Goal: Transaction & Acquisition: Purchase product/service

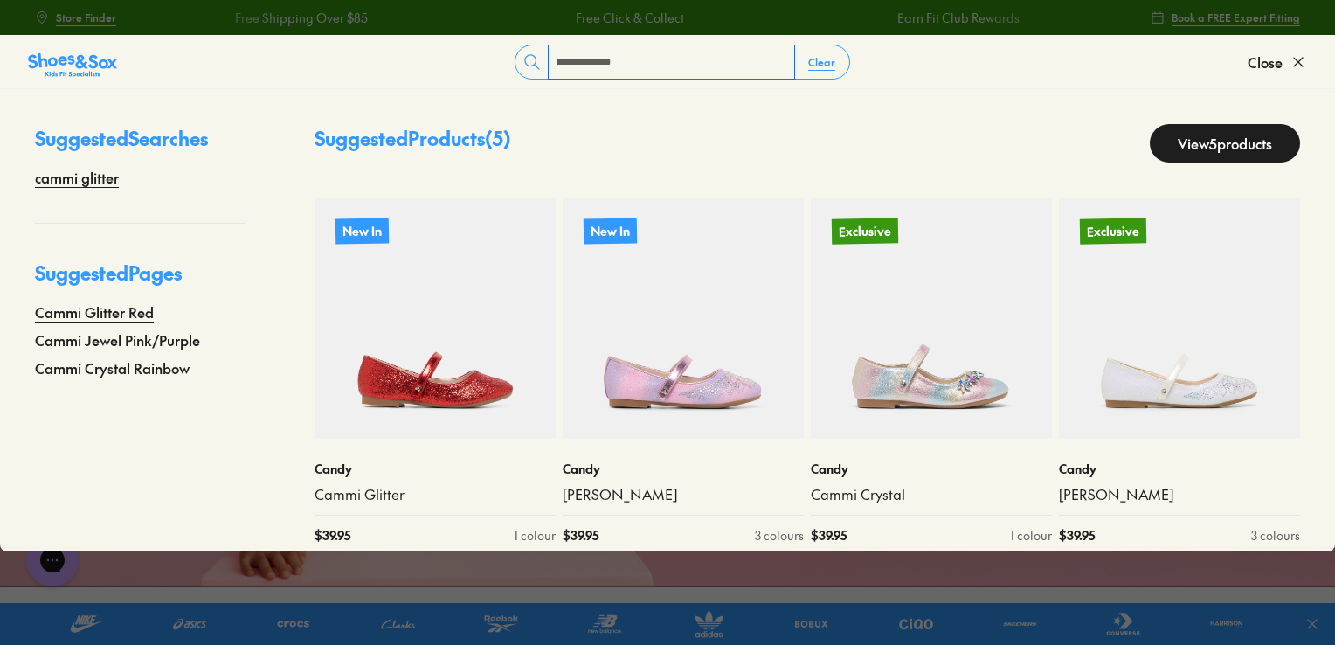
type input "**********"
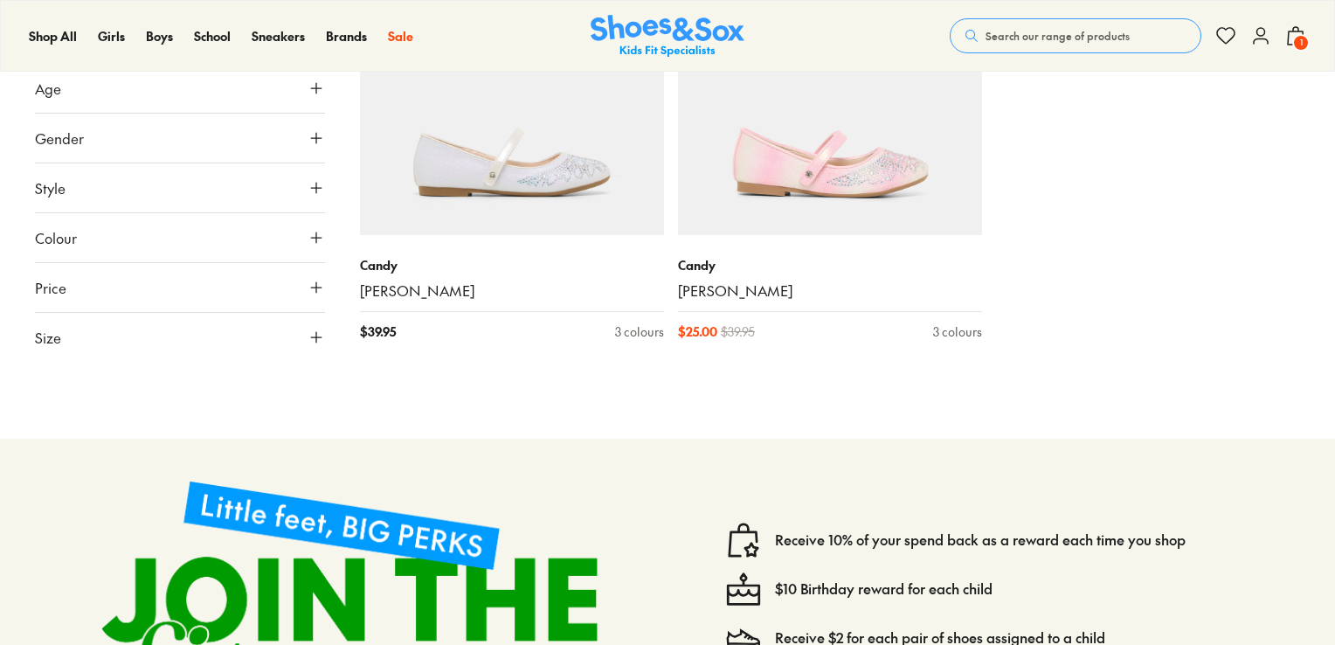
scroll to position [309, 0]
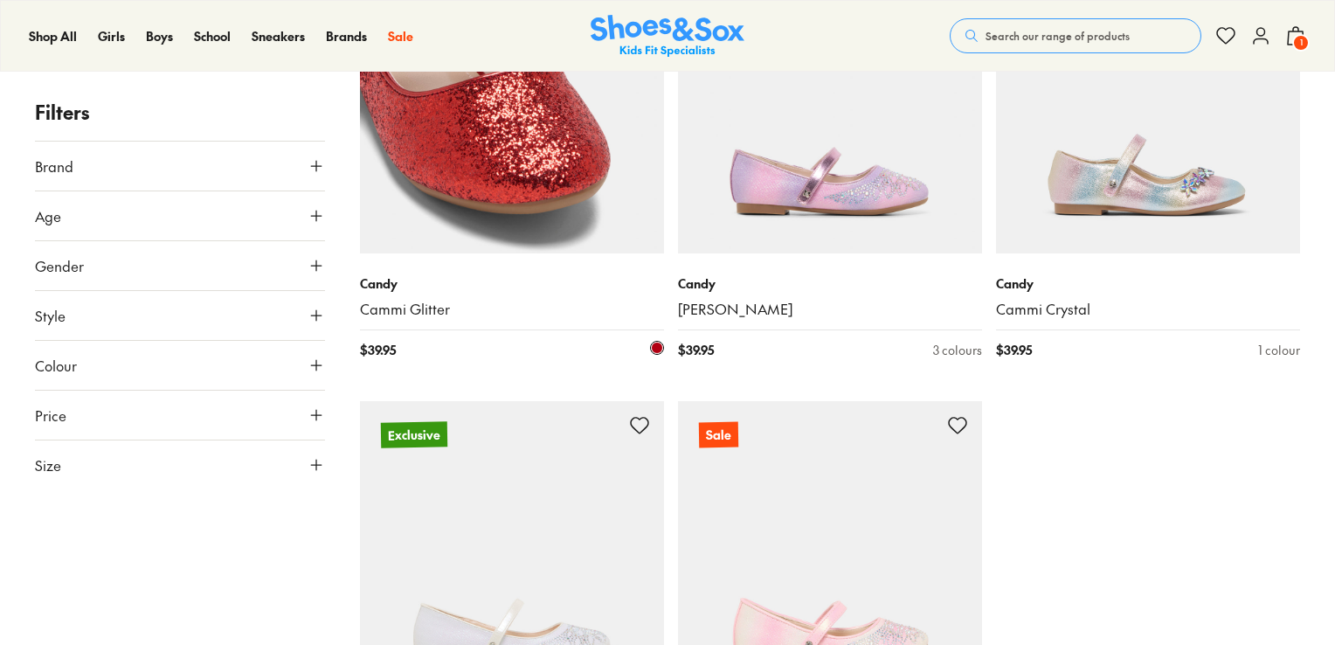
click at [549, 186] on img at bounding box center [512, 101] width 304 height 304
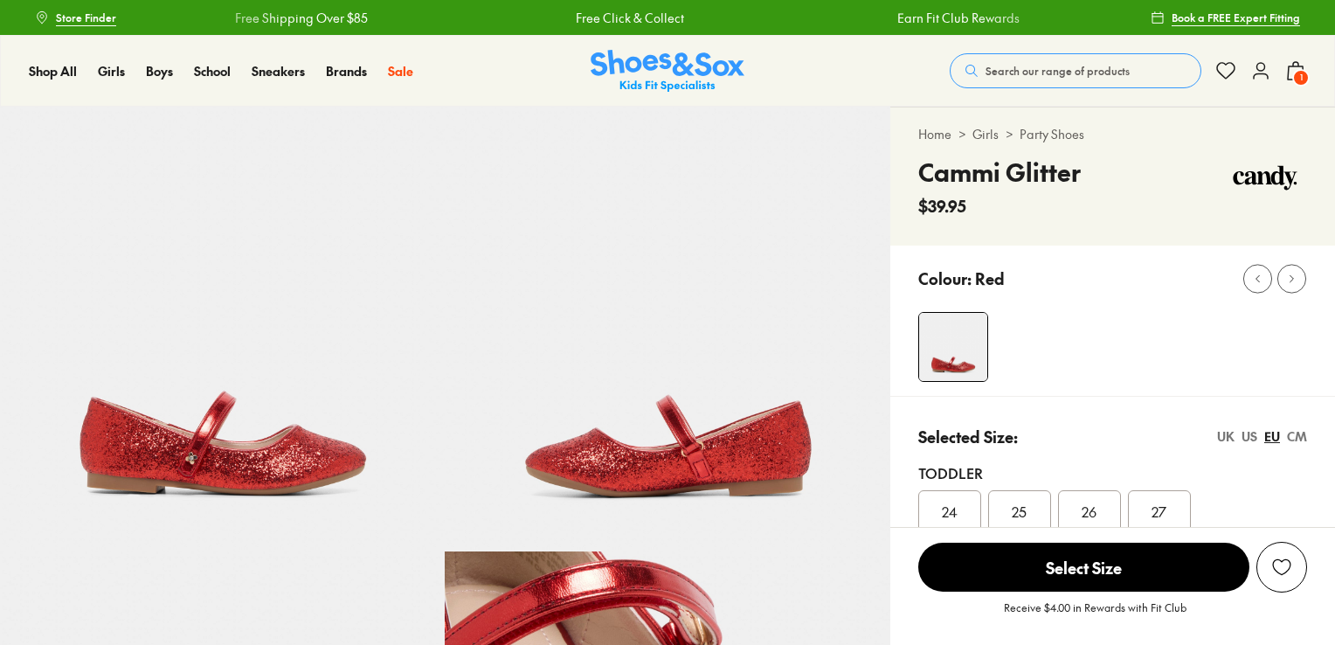
select select "*"
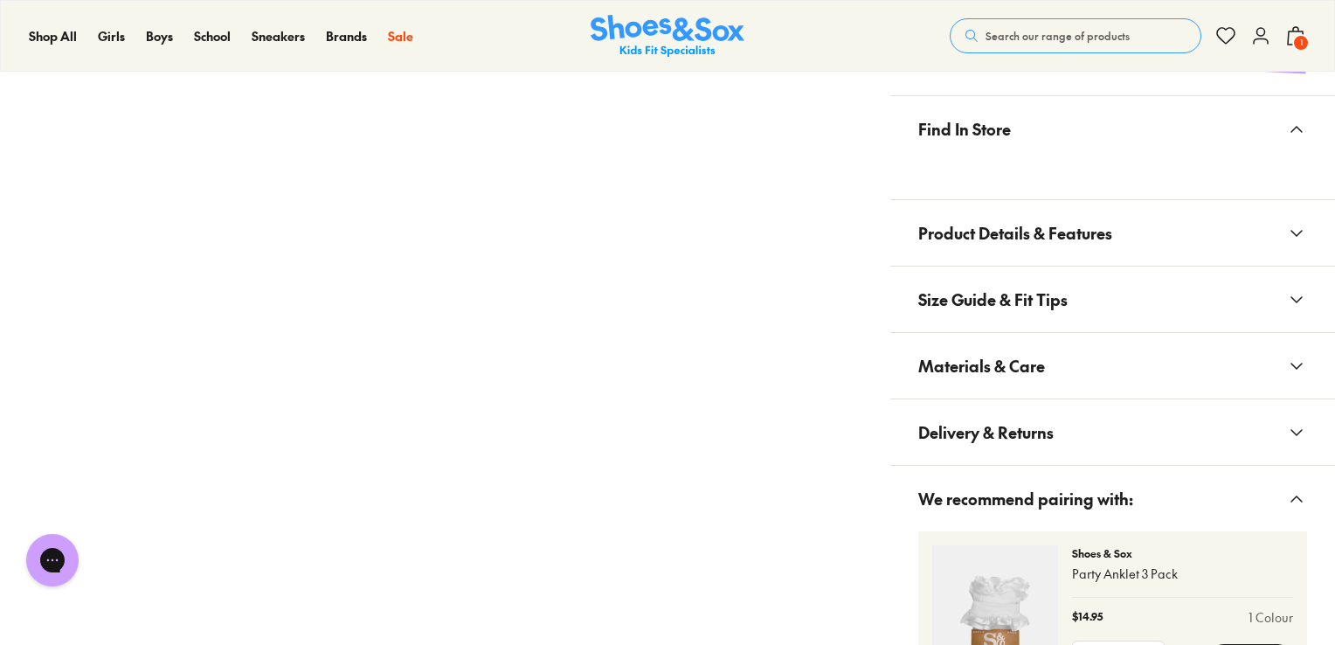
scroll to position [996, 0]
click at [1032, 312] on span "Size Guide & Fit Tips" at bounding box center [992, 300] width 149 height 52
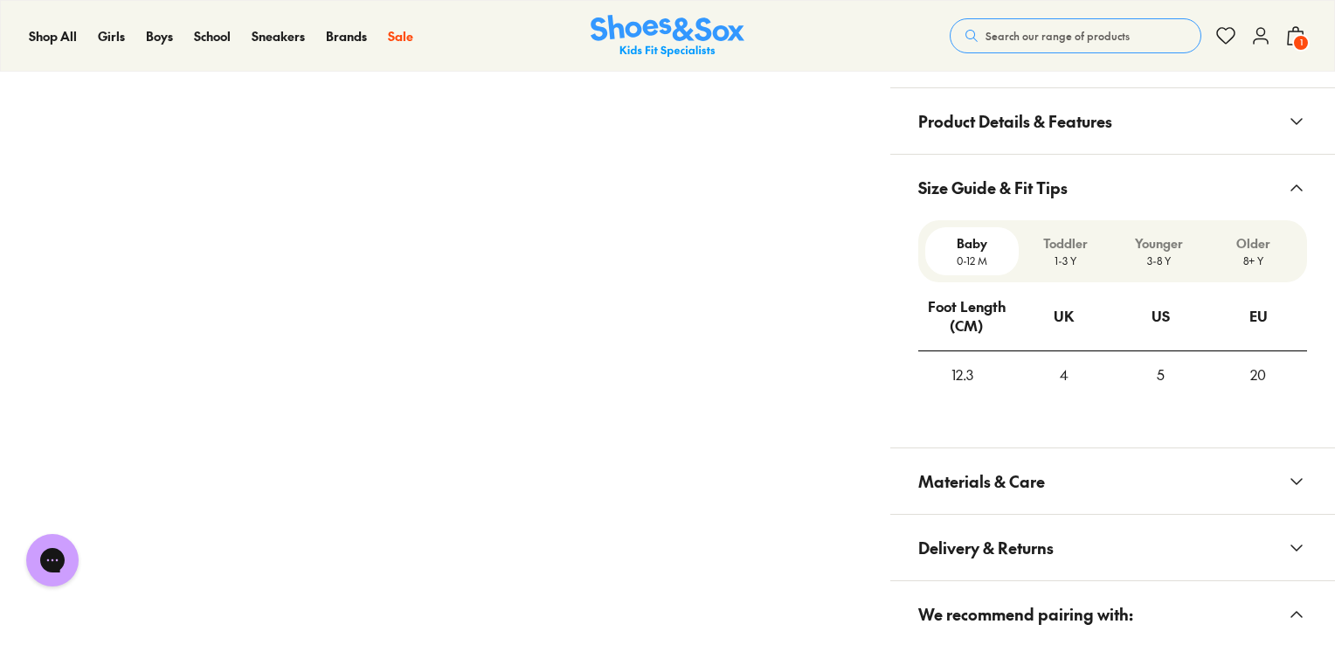
scroll to position [1111, 0]
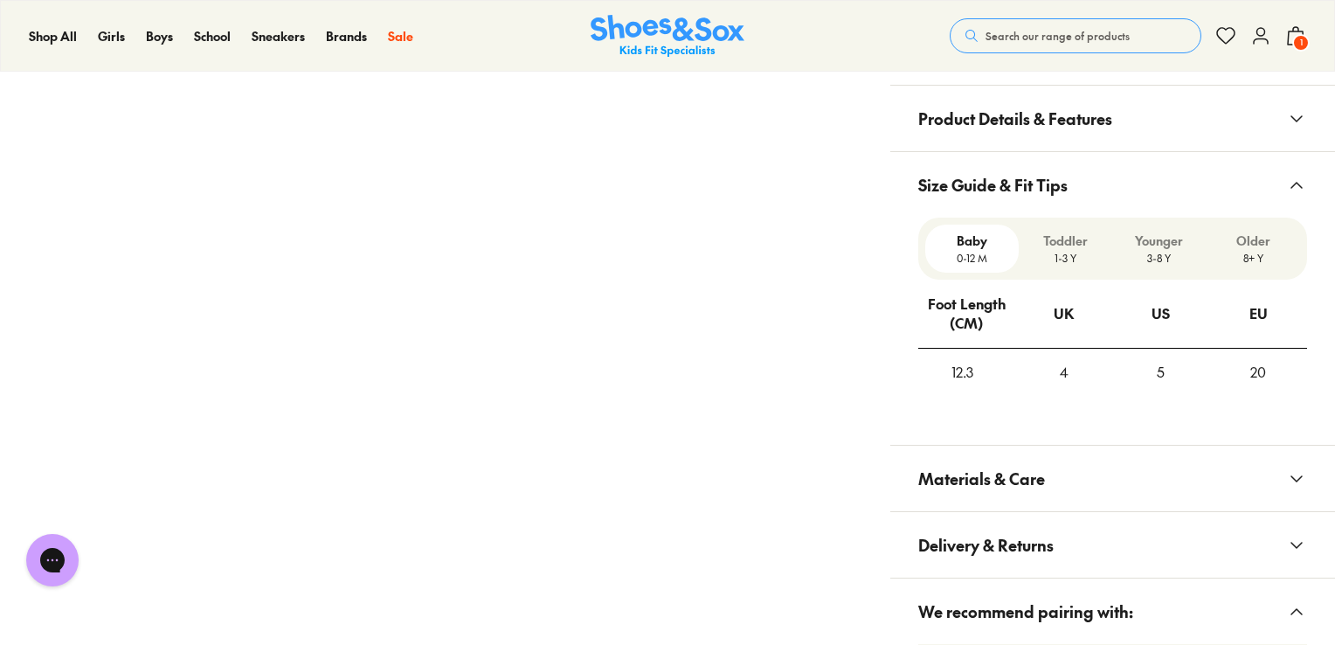
click at [1067, 461] on button "Materials & Care" at bounding box center [1112, 479] width 445 height 66
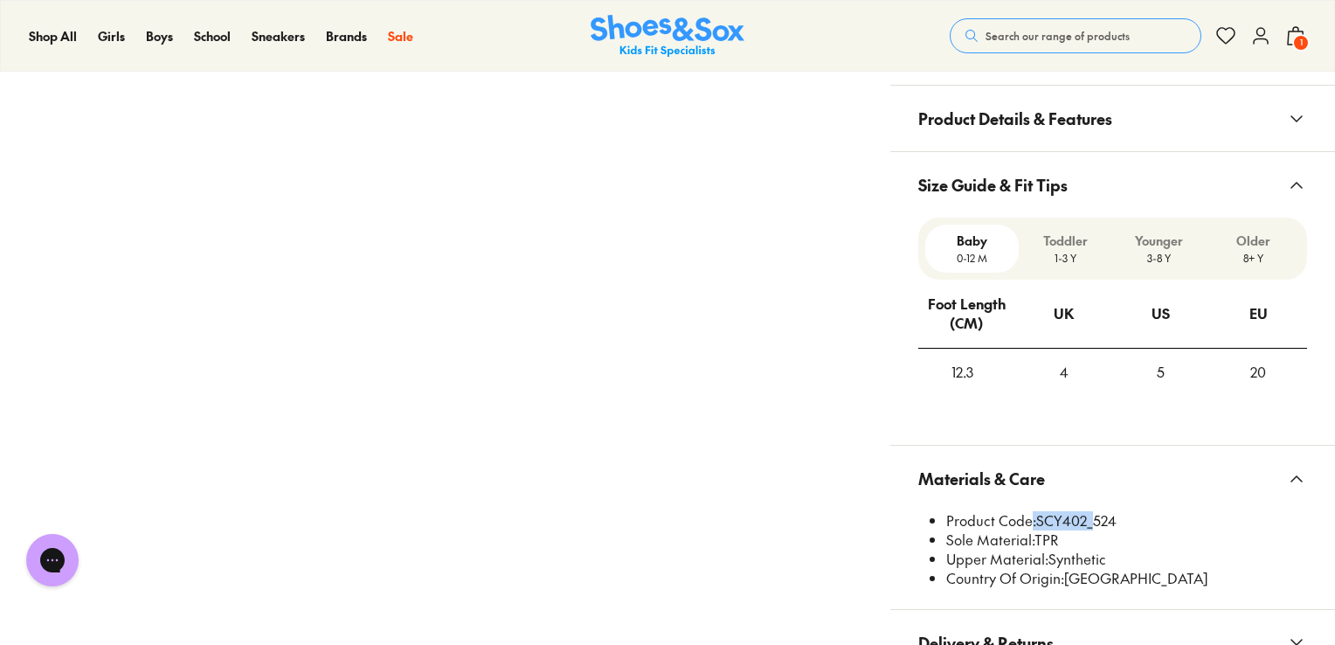
drag, startPoint x: 1088, startPoint y: 515, endPoint x: 1031, endPoint y: 516, distance: 56.8
click at [1031, 516] on li "Product Code: SCY402_524" at bounding box center [1126, 520] width 361 height 19
copy li "SCY402"
